Goal: Communication & Community: Answer question/provide support

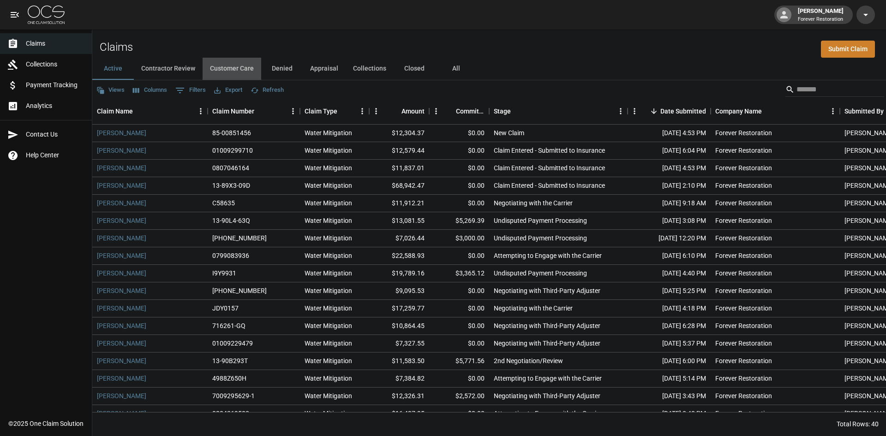
click at [249, 73] on button "Customer Care" at bounding box center [232, 69] width 59 height 22
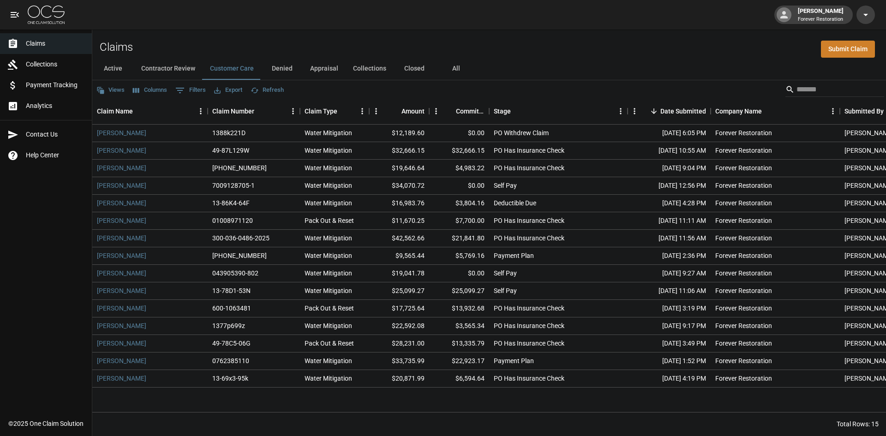
click at [291, 65] on button "Denied" at bounding box center [282, 69] width 42 height 22
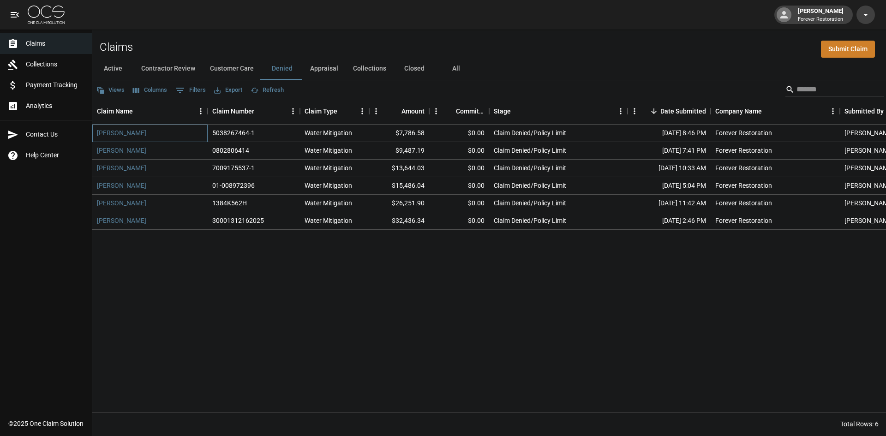
click at [115, 138] on div "Paul Hirthe" at bounding box center [149, 134] width 115 height 18
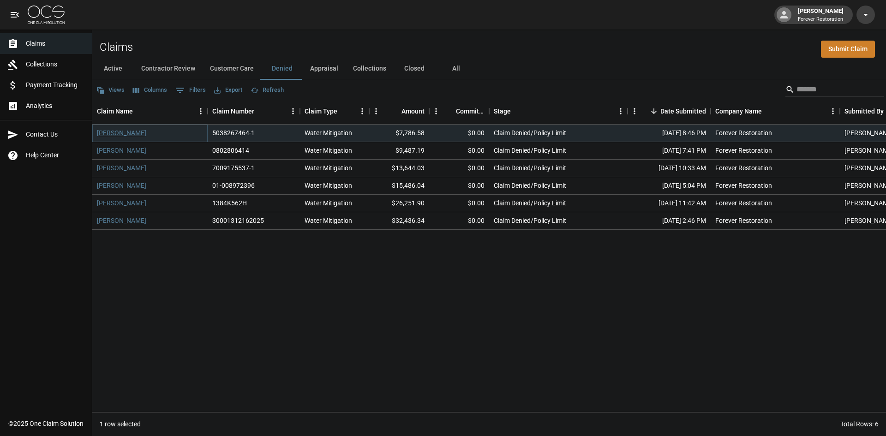
click at [116, 133] on link "Paul Hirthe" at bounding box center [121, 132] width 49 height 9
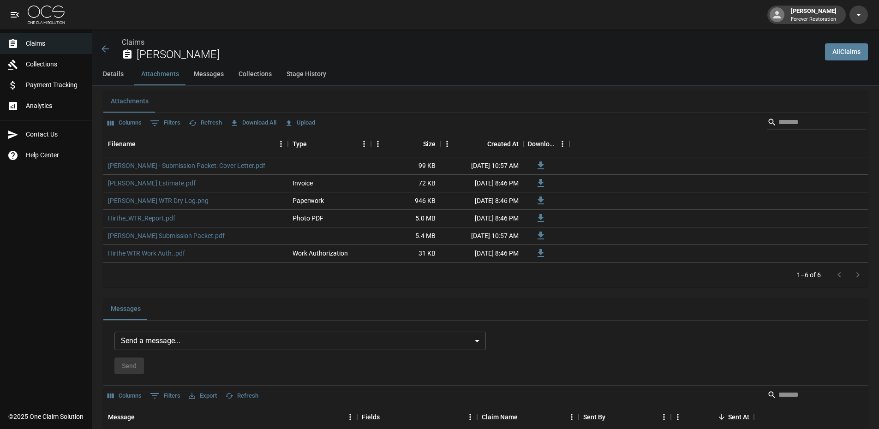
scroll to position [646, 0]
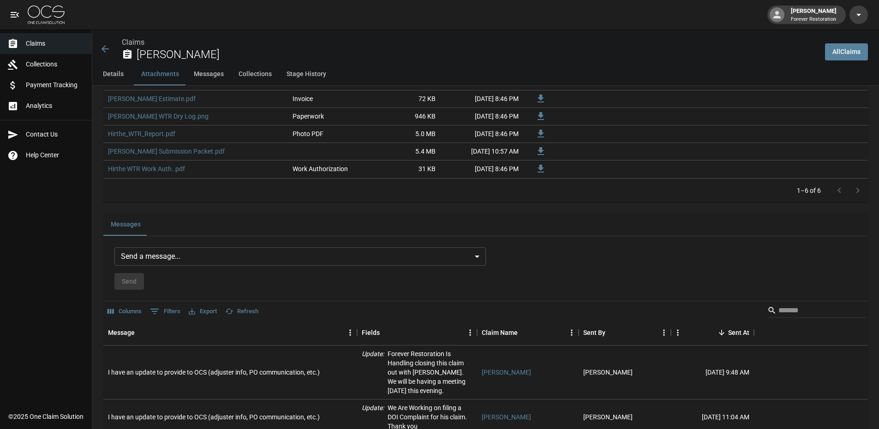
click at [287, 260] on body "John Porter Forever Restoration Claims Collections Payment Tracking Analytics C…" at bounding box center [439, 140] width 879 height 1573
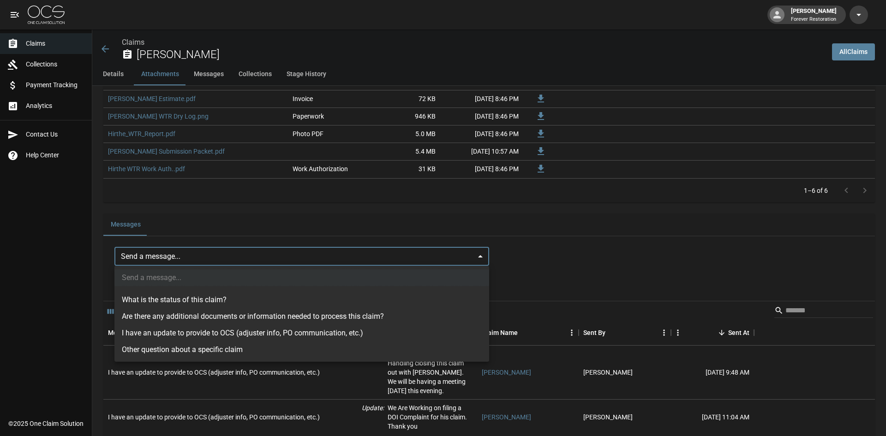
click at [424, 255] on div at bounding box center [443, 218] width 886 height 436
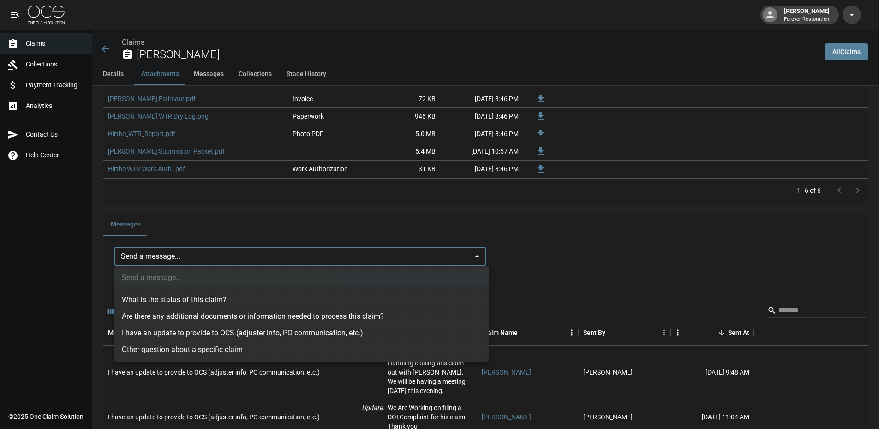
click at [252, 250] on body "John Porter Forever Restoration Claims Collections Payment Tracking Analytics C…" at bounding box center [439, 140] width 879 height 1573
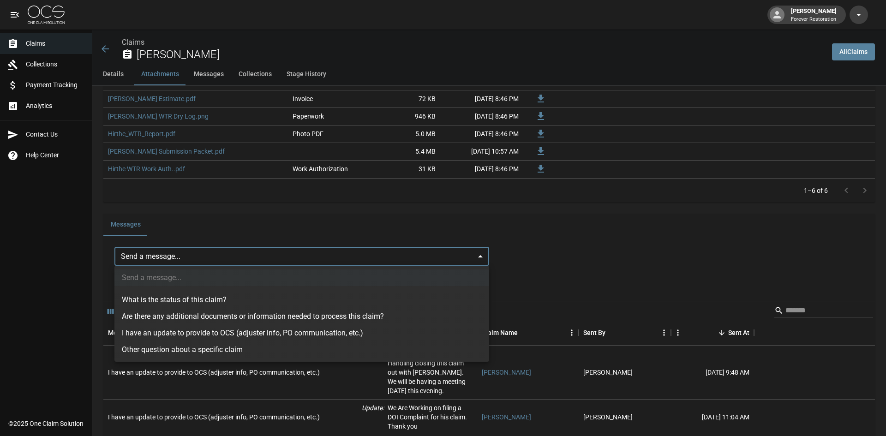
click at [189, 334] on li "I have an update to provide to OCS (adjuster info, PO communication, etc.)" at bounding box center [301, 333] width 375 height 17
type input "**********"
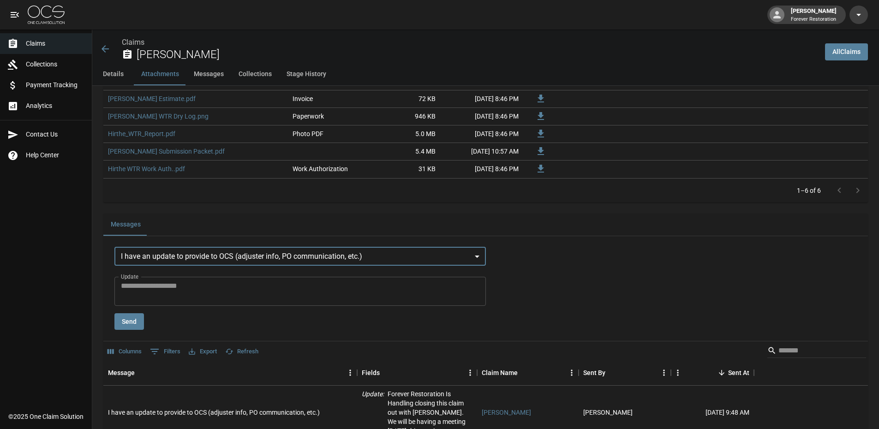
click at [190, 297] on textarea "Update" at bounding box center [300, 290] width 358 height 21
type textarea "*"
click at [119, 39] on div "Claims Paul Hirthe" at bounding box center [459, 49] width 718 height 24
click at [129, 40] on link "Claims" at bounding box center [133, 42] width 23 height 9
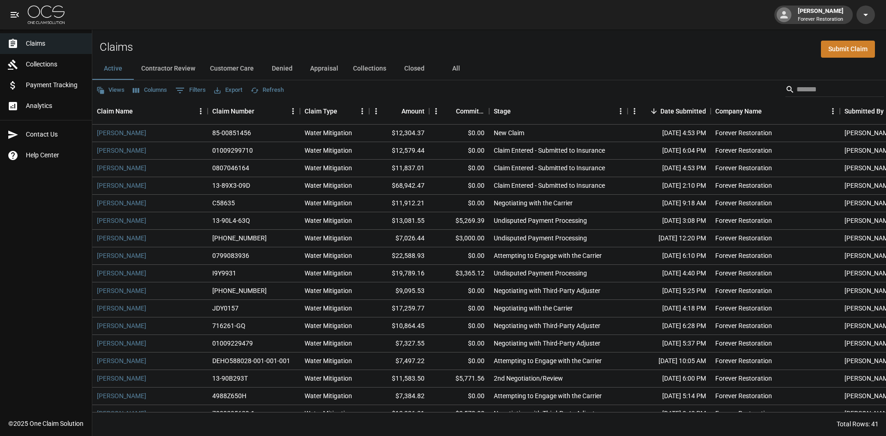
click at [253, 63] on button "Customer Care" at bounding box center [232, 69] width 59 height 22
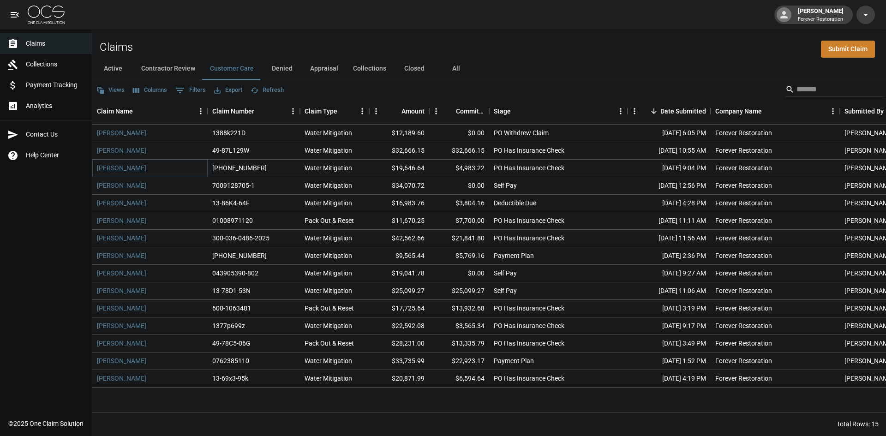
click at [131, 169] on link "[PERSON_NAME]" at bounding box center [121, 167] width 49 height 9
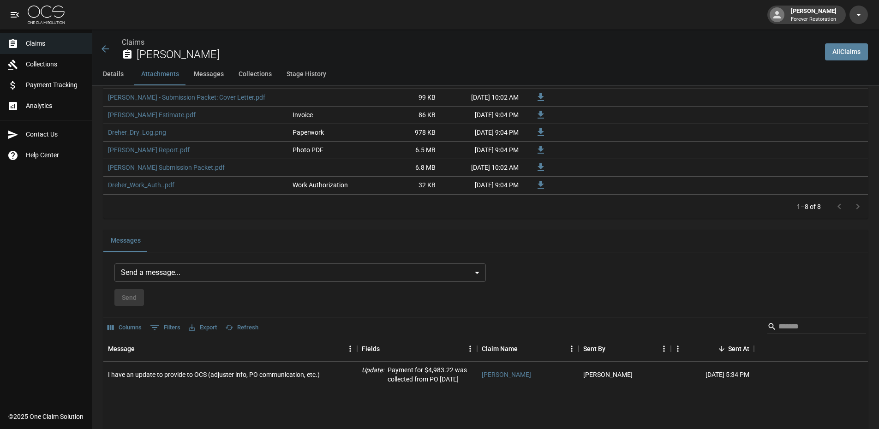
scroll to position [784, 0]
